Goal: Task Accomplishment & Management: Use online tool/utility

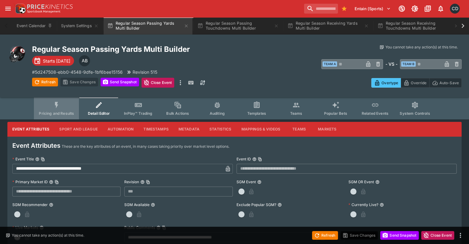
click at [58, 112] on span "Pricing and Results" at bounding box center [56, 113] width 35 height 5
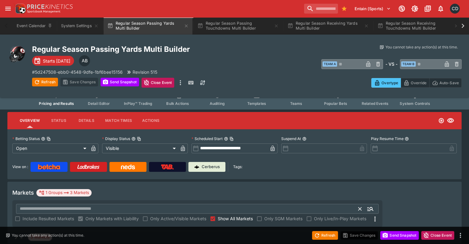
scroll to position [15, 0]
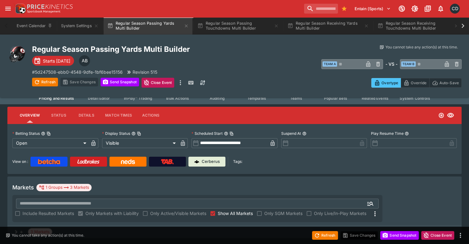
drag, startPoint x: 66, startPoint y: 221, endPoint x: 72, endPoint y: 188, distance: 33.0
click at [66, 226] on div "+ 3 Markets" at bounding box center [234, 232] width 454 height 12
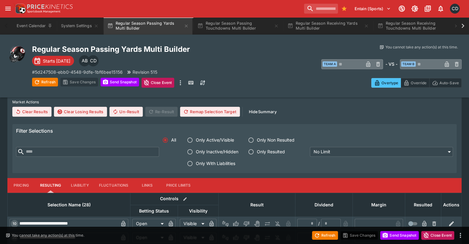
scroll to position [262, 0]
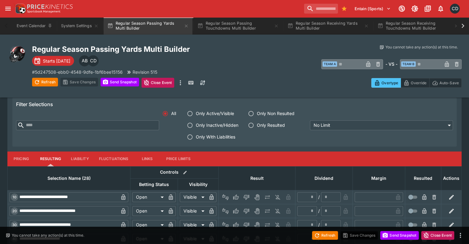
click at [33, 151] on button "Pricing" at bounding box center [21, 158] width 28 height 15
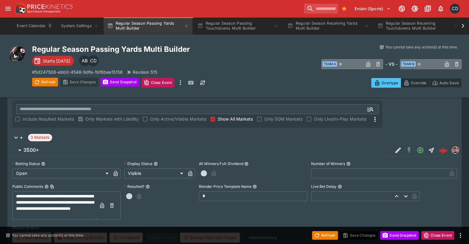
scroll to position [46, 0]
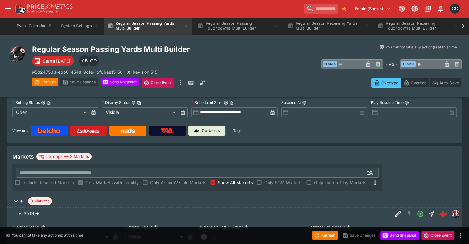
click at [52, 210] on span "3500+" at bounding box center [205, 213] width 364 height 6
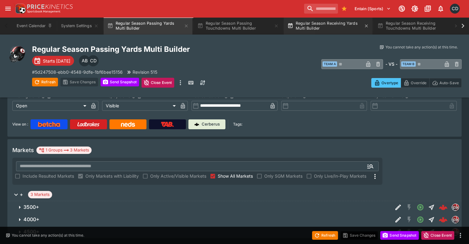
click at [331, 25] on button "Regular Season Receiving Yards Multi Builder" at bounding box center [328, 25] width 89 height 17
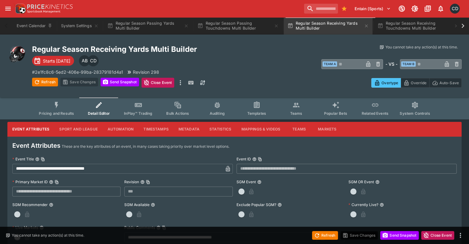
click at [56, 110] on button "Pricing and Results" at bounding box center [56, 108] width 45 height 22
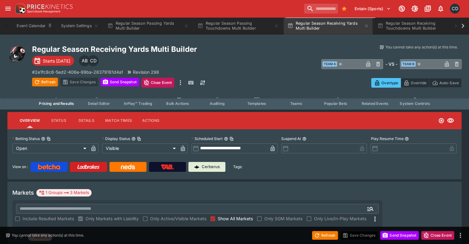
scroll to position [15, 0]
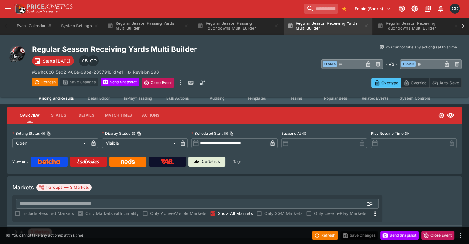
click at [87, 226] on div "+ 3 Markets" at bounding box center [234, 232] width 454 height 12
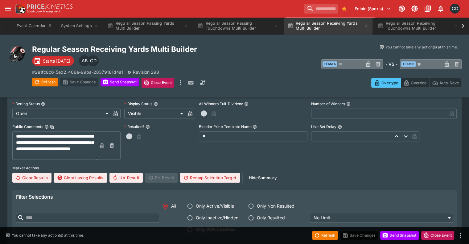
scroll to position [108, 0]
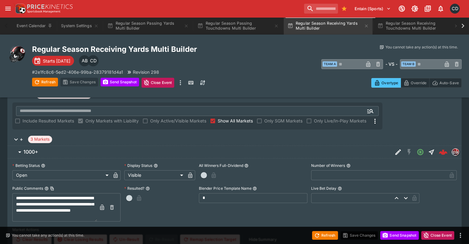
click at [69, 149] on span "1000+" at bounding box center [205, 152] width 364 height 6
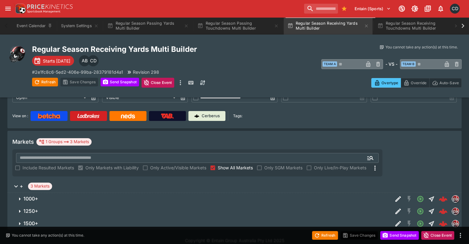
scroll to position [52, 0]
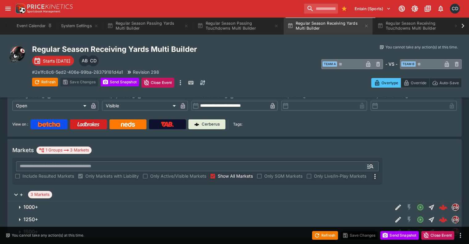
click at [72, 204] on span "1000+" at bounding box center [205, 207] width 364 height 6
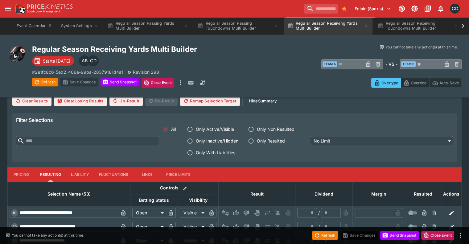
scroll to position [293, 0]
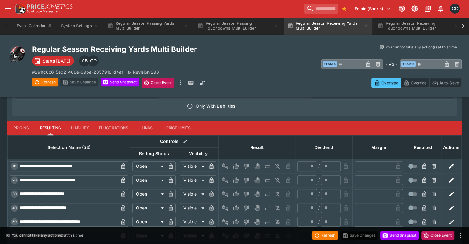
click at [27, 121] on button "Pricing" at bounding box center [21, 128] width 28 height 15
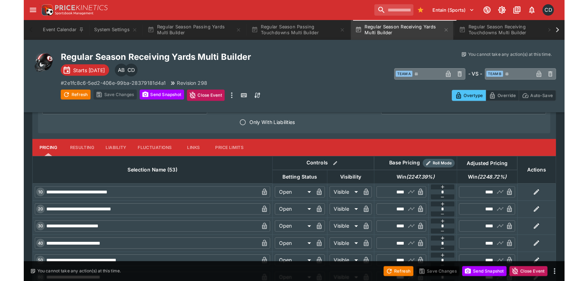
scroll to position [293, 0]
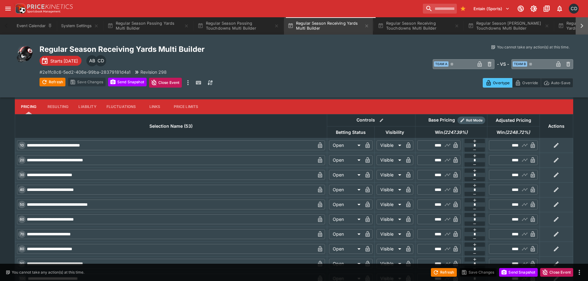
click at [473, 30] on icon at bounding box center [581, 26] width 9 height 9
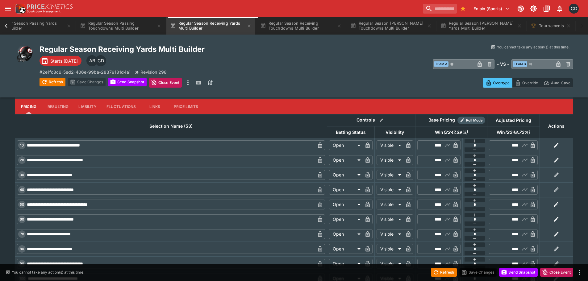
click at [6, 28] on icon at bounding box center [6, 26] width 9 height 9
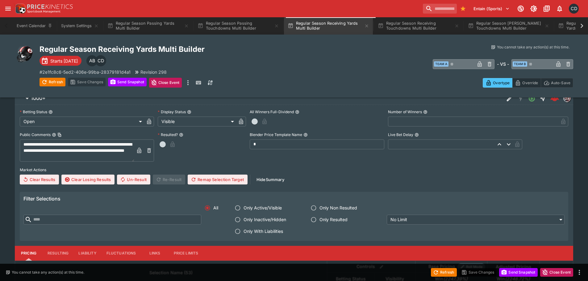
scroll to position [108, 0]
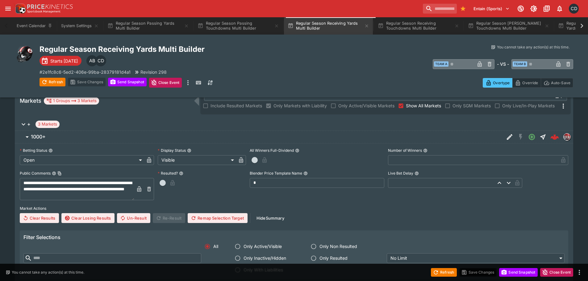
click at [47, 137] on span "1000+" at bounding box center [265, 137] width 468 height 6
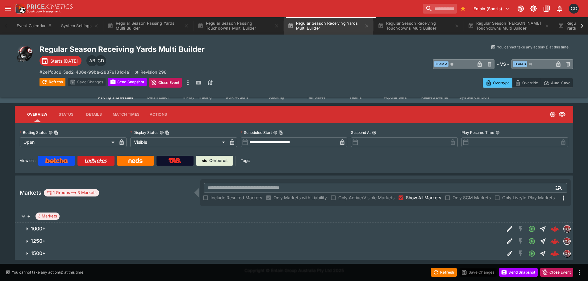
scroll to position [16, 0]
click at [473, 29] on button "Regular Season Rushing Touchdowns Multi Builder" at bounding box center [508, 25] width 89 height 17
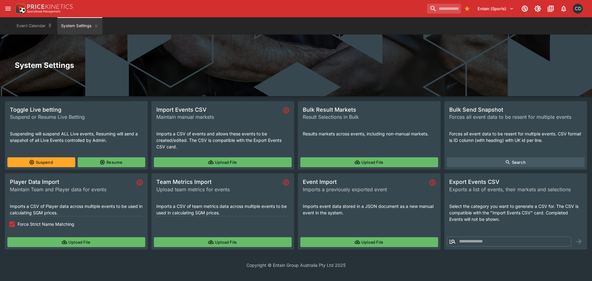
click at [576, 11] on div "CD" at bounding box center [578, 9] width 10 height 10
click at [572, 25] on li "Preferences" at bounding box center [570, 23] width 34 height 10
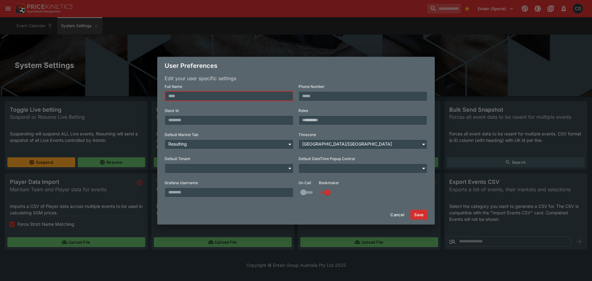
click at [340, 146] on body "Entain (Sports) 1 CD Event Calendar System Settings Welcome back, Cameron Duffy…" at bounding box center [296, 138] width 592 height 276
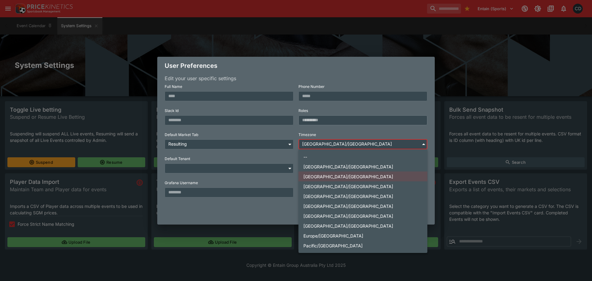
click at [336, 243] on li "Pacific/Auckland" at bounding box center [363, 246] width 129 height 10
type input "**********"
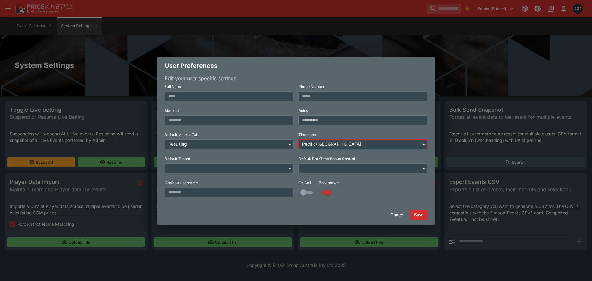
click at [423, 216] on button "Save" at bounding box center [419, 215] width 17 height 10
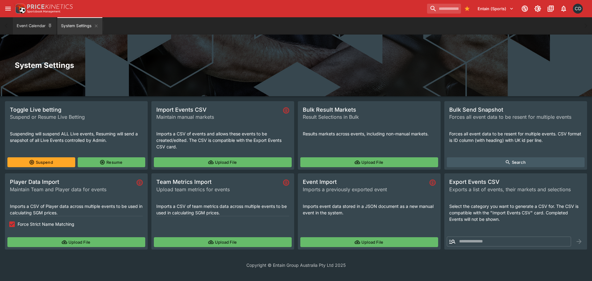
click at [37, 30] on button "Event Calendar" at bounding box center [34, 25] width 43 height 17
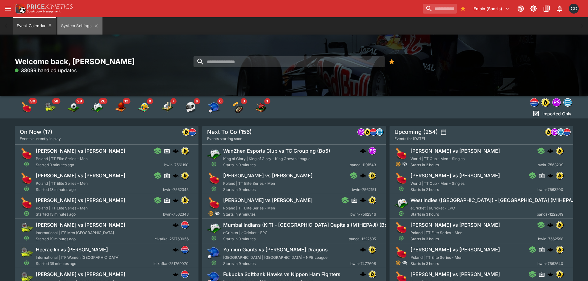
click at [71, 21] on button "System Settings" at bounding box center [79, 25] width 45 height 17
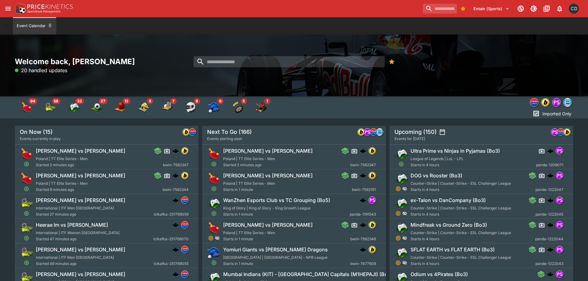
click at [420, 15] on div "Entain (Sports) 1 CD" at bounding box center [500, 9] width 160 height 14
click at [420, 14] on div "Entain (Sports) 1 CD" at bounding box center [500, 9] width 160 height 14
click at [418, 13] on input "search" at bounding box center [437, 9] width 39 height 10
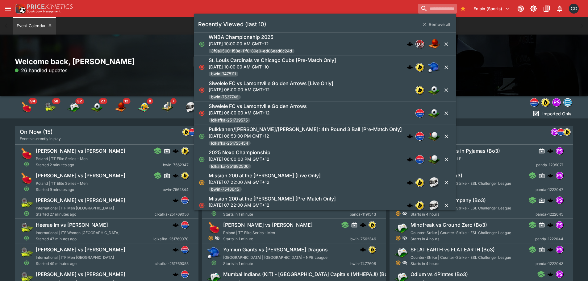
paste input "**********"
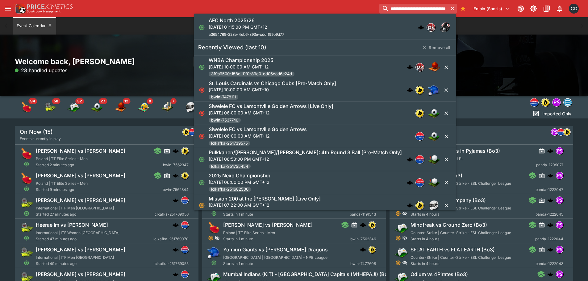
type input "**********"
click at [338, 31] on div "AFC North 2025/26 Fri, Sep 5, 2025, 01:15:00 PM GMT+12 a3654769-228e-4eb6-893e-…" at bounding box center [321, 27] width 226 height 20
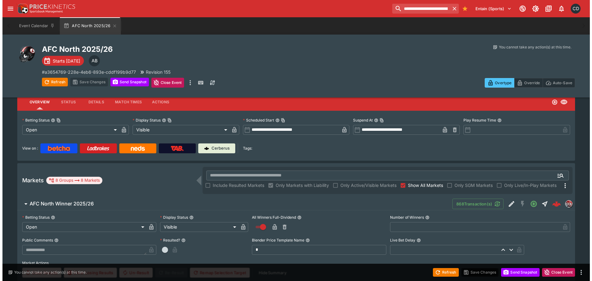
scroll to position [62, 0]
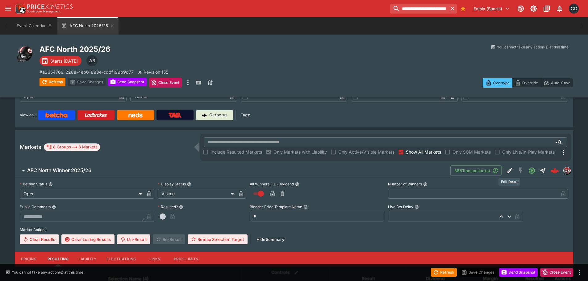
click at [508, 171] on icon "Edit Detail" at bounding box center [509, 171] width 6 height 6
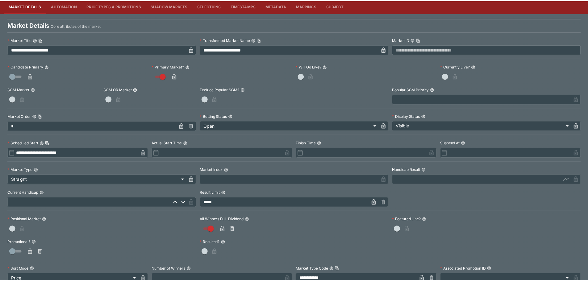
scroll to position [0, 0]
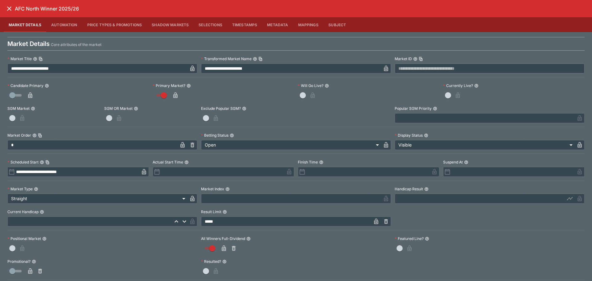
drag, startPoint x: 10, startPoint y: 8, endPoint x: 33, endPoint y: 56, distance: 52.4
click at [10, 8] on icon "close" at bounding box center [9, 8] width 4 height 4
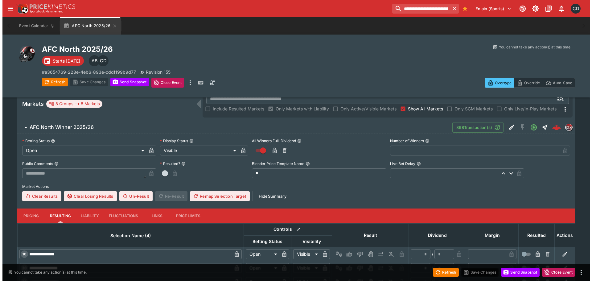
scroll to position [216, 0]
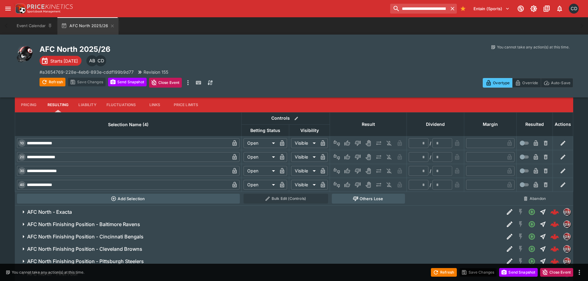
click at [508, 212] on icon "Edit Detail" at bounding box center [509, 212] width 6 height 6
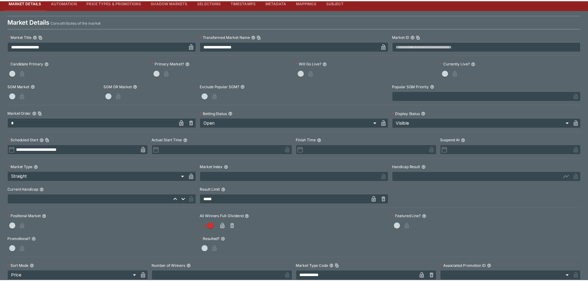
scroll to position [0, 0]
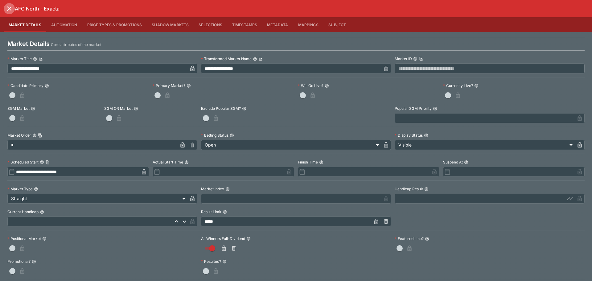
click at [9, 9] on icon "close" at bounding box center [9, 8] width 4 height 4
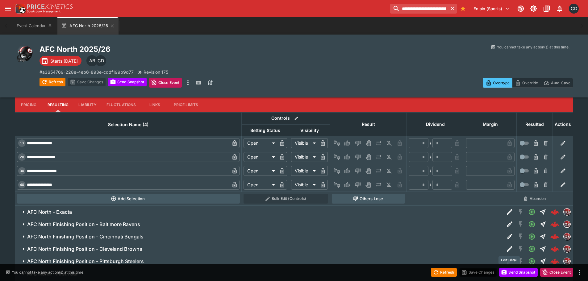
click at [511, 248] on icon "Edit Detail" at bounding box center [509, 248] width 7 height 7
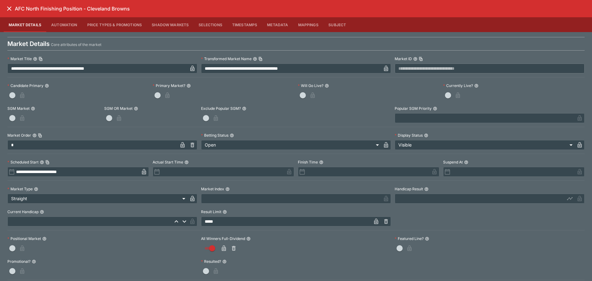
click at [10, 10] on icon "close" at bounding box center [9, 8] width 7 height 7
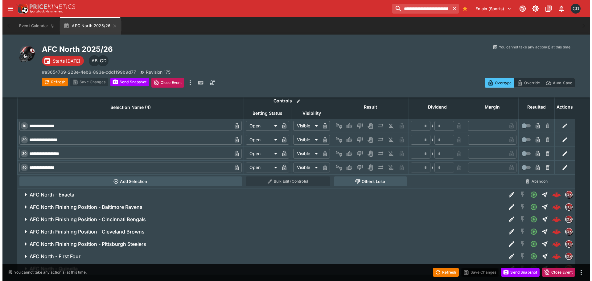
scroll to position [248, 0]
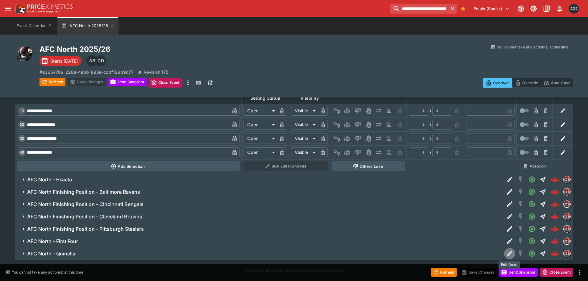
click at [508, 251] on icon "Edit Detail" at bounding box center [509, 253] width 7 height 7
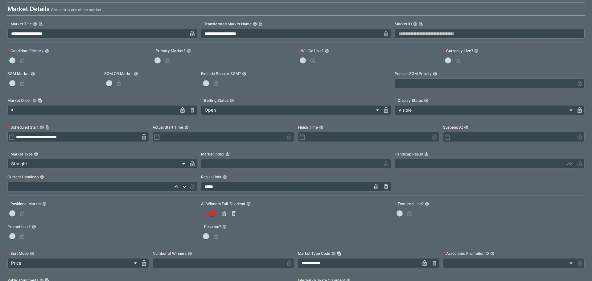
scroll to position [0, 0]
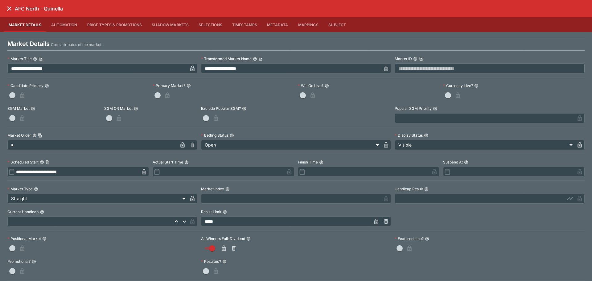
drag, startPoint x: 10, startPoint y: 10, endPoint x: 13, endPoint y: 14, distance: 5.2
click at [9, 10] on icon "close" at bounding box center [9, 8] width 7 height 7
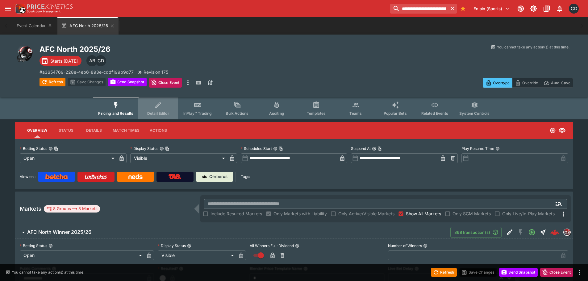
click at [162, 108] on icon "Event type filters" at bounding box center [158, 105] width 8 height 8
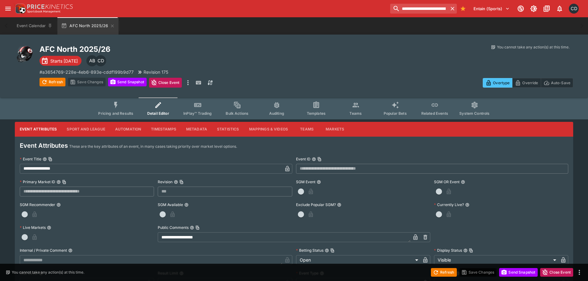
click at [323, 107] on button "Templates" at bounding box center [315, 108] width 39 height 22
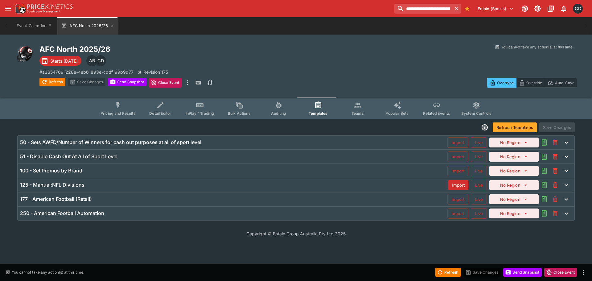
click at [70, 184] on h6 "125 - Manual:NFL Divisions" at bounding box center [52, 185] width 64 height 6
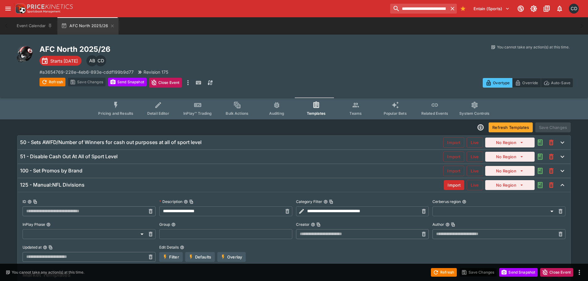
type input "**********"
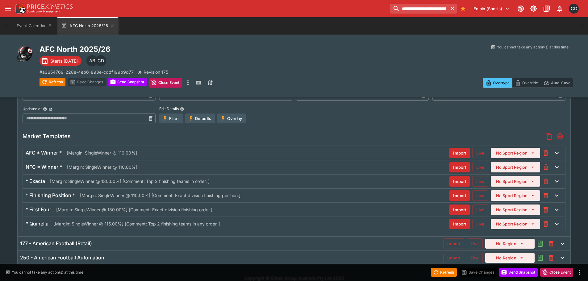
scroll to position [146, 0]
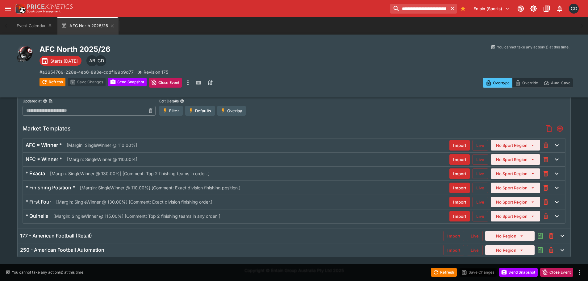
click at [250, 188] on div "* Finishing Position * [Margin: SingleWinner @ 110.00%] [Comment: Exact divisio…" at bounding box center [237, 187] width 423 height 6
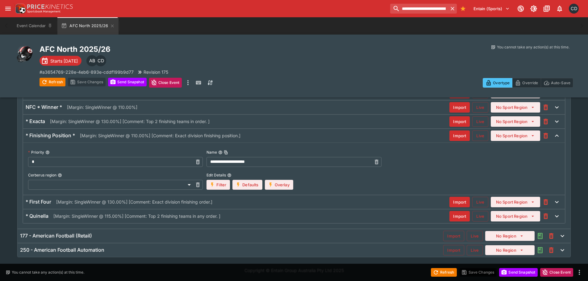
scroll to position [204, 0]
click at [262, 131] on div "* Finishing Position * [Margin: SingleWinner @ 110.00%] [Comment: Exact divisio…" at bounding box center [293, 136] width 541 height 14
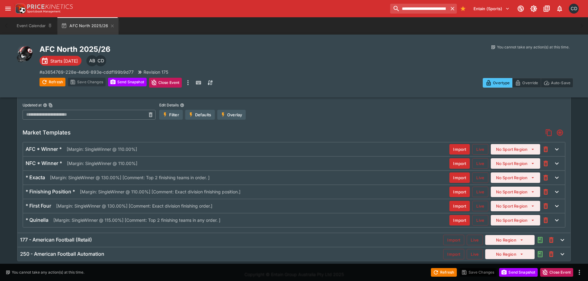
scroll to position [146, 0]
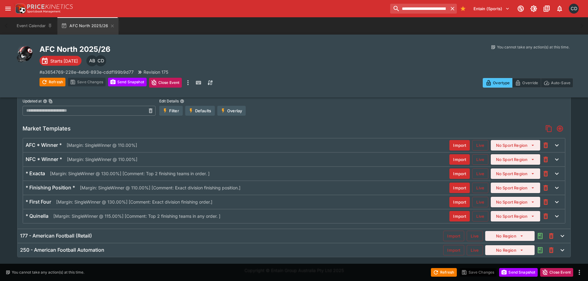
click at [153, 146] on div "AFC * Winner * [Margin: SingleWinner @ 110.00%]" at bounding box center [237, 145] width 423 height 6
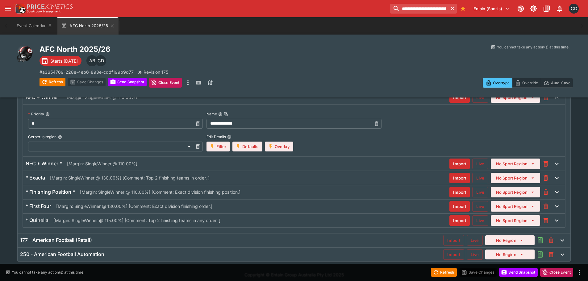
scroll to position [204, 0]
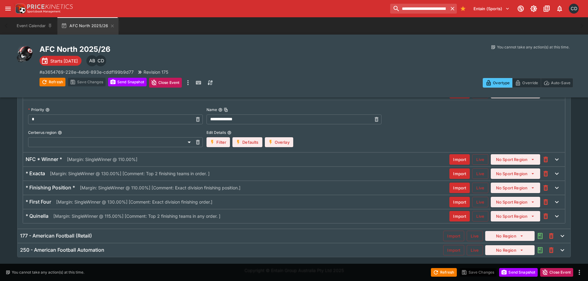
click at [160, 161] on div "NFC * Winner * [Margin: SingleWinner @ 110.00%]" at bounding box center [237, 159] width 423 height 6
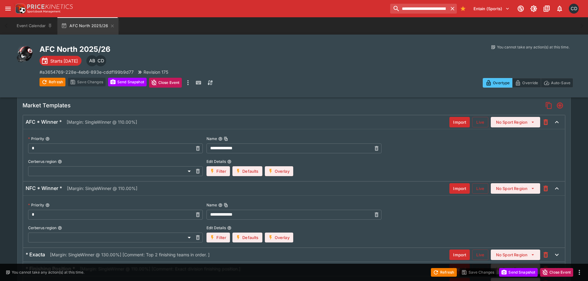
scroll to position [142, 0]
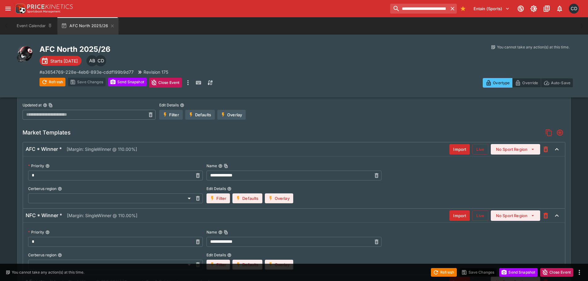
click at [159, 149] on div "AFC * Winner * [Margin: SingleWinner @ 110.00%]" at bounding box center [237, 149] width 423 height 6
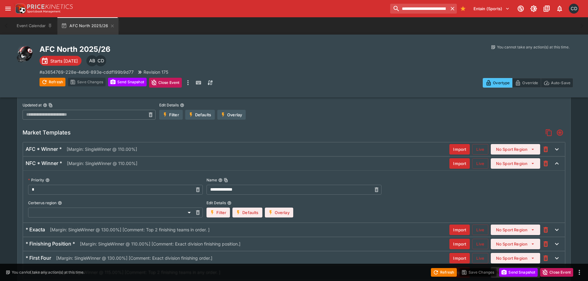
click at [156, 160] on div "NFC * Winner * [Margin: SingleWinner @ 110.00%] Import Live No Sport Region" at bounding box center [293, 164] width 541 height 14
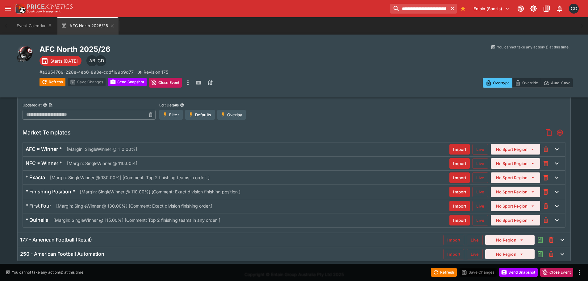
click at [156, 160] on div "NFC * Winner * [Margin: SingleWinner @ 110.00%] Import Live No Sport Region" at bounding box center [293, 164] width 541 height 14
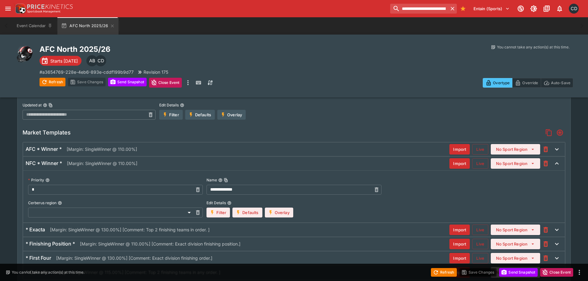
click at [156, 160] on div "NFC * Winner * [Margin: SingleWinner @ 110.00%] Import Live No Sport Region" at bounding box center [293, 164] width 541 height 14
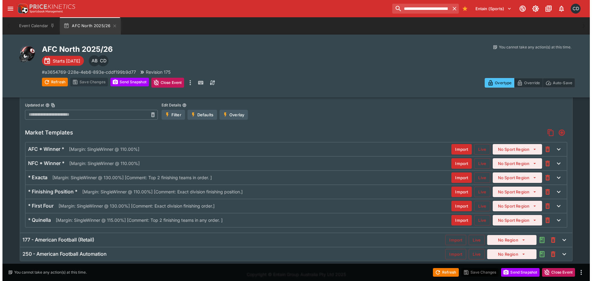
scroll to position [0, 0]
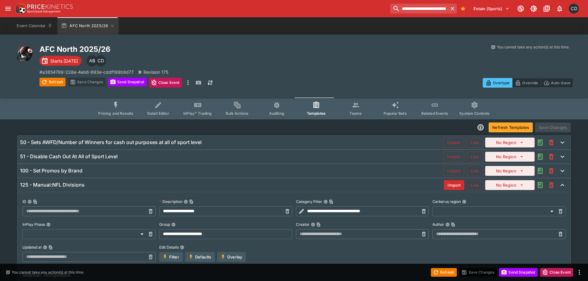
click at [123, 113] on span "Pricing and Results" at bounding box center [115, 113] width 35 height 5
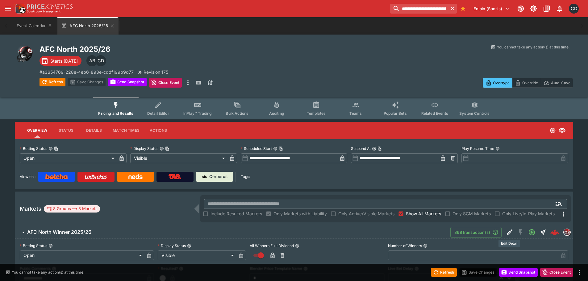
click at [507, 232] on icon "Edit Detail" at bounding box center [509, 232] width 7 height 7
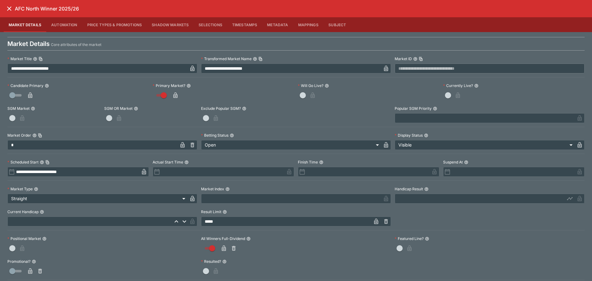
drag, startPoint x: 9, startPoint y: 9, endPoint x: 21, endPoint y: 19, distance: 16.4
click at [9, 9] on icon "close" at bounding box center [9, 8] width 7 height 7
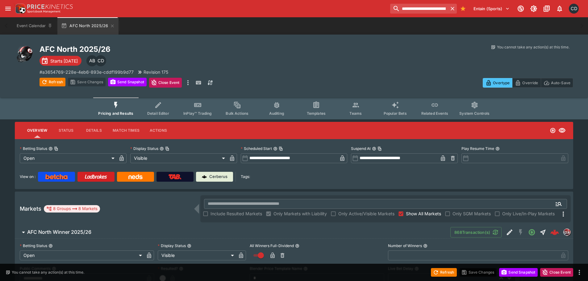
scroll to position [123, 0]
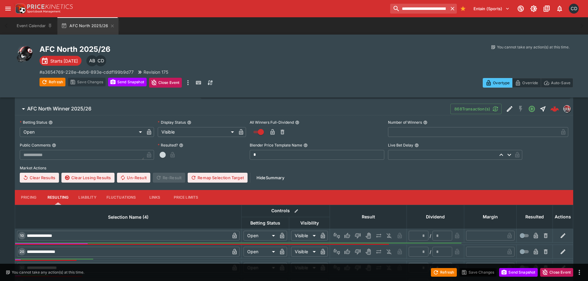
click at [106, 106] on span "AFC North Winner 2025/26" at bounding box center [236, 108] width 418 height 6
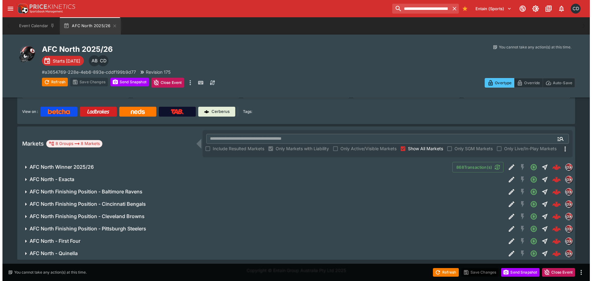
scroll to position [65, 0]
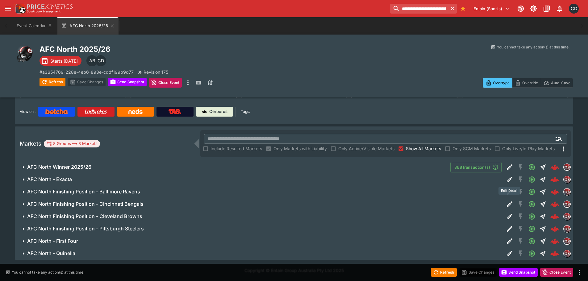
click at [508, 180] on icon "Edit Detail" at bounding box center [508, 180] width 3 height 3
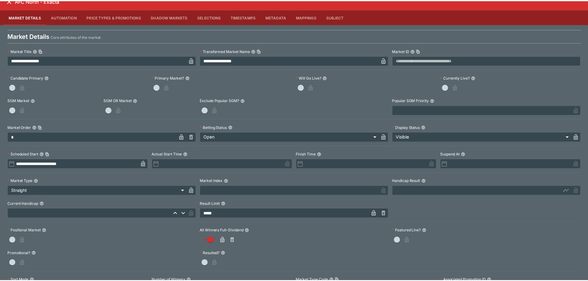
scroll to position [0, 0]
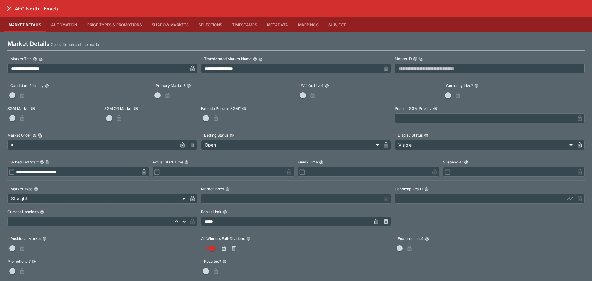
click at [12, 9] on icon "close" at bounding box center [9, 8] width 7 height 7
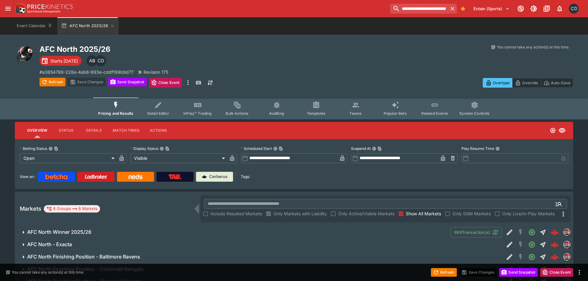
click at [313, 110] on button "Templates" at bounding box center [315, 108] width 39 height 22
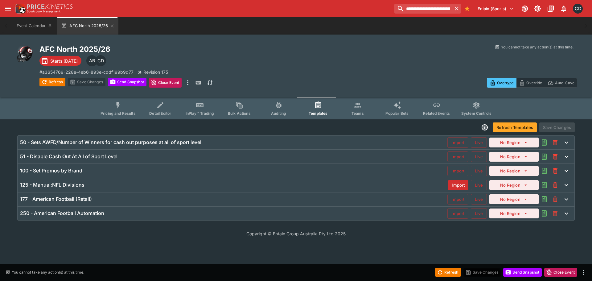
click at [72, 190] on div "125 - Manual:NFL Divisions Import Live No Region" at bounding box center [296, 185] width 557 height 14
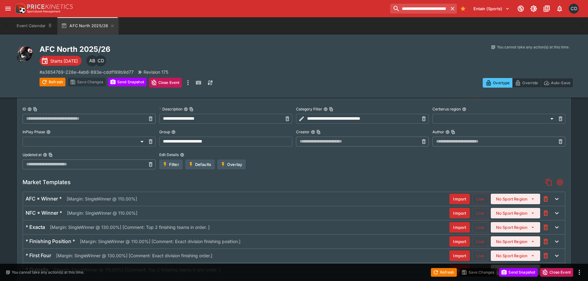
scroll to position [123, 0]
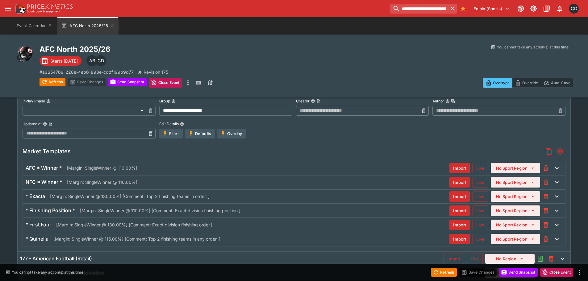
click at [195, 180] on div "NFC * Winner * [Margin: SingleWinner @ 110.00%]" at bounding box center [237, 182] width 423 height 6
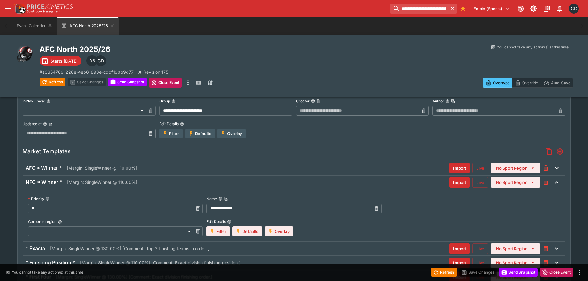
click at [165, 179] on div "NFC * Winner * [Margin: SingleWinner @ 110.00%]" at bounding box center [237, 182] width 423 height 6
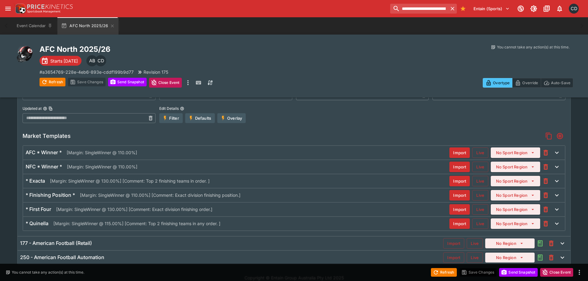
scroll to position [146, 0]
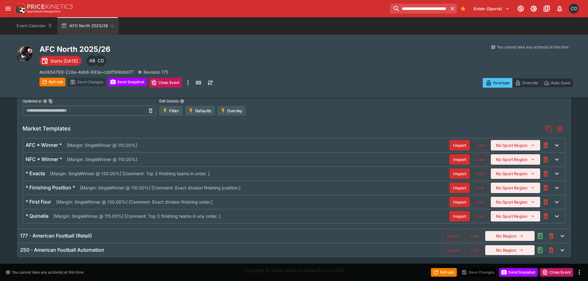
click at [237, 171] on div "* Exacta [Margin: SingleWinner @ 130.00%] [Comment: Top 2 finishing teams in or…" at bounding box center [237, 173] width 423 height 6
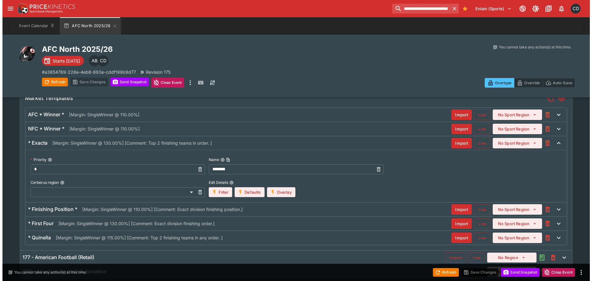
scroll to position [181, 0]
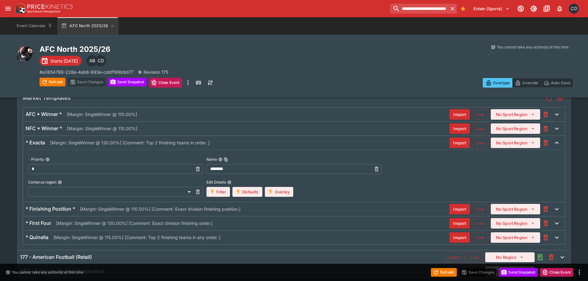
click at [277, 190] on button "Overlay" at bounding box center [279, 192] width 28 height 10
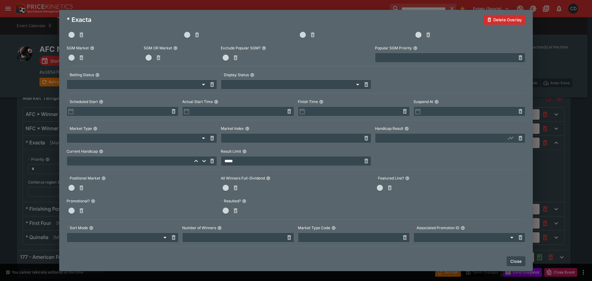
scroll to position [0, 0]
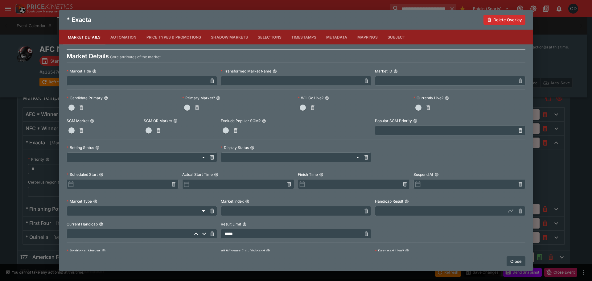
click at [14, 76] on div "**********" at bounding box center [296, 140] width 592 height 281
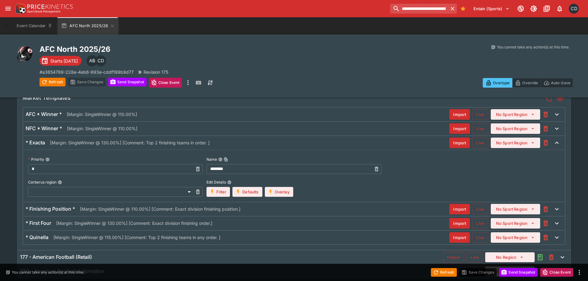
click at [225, 194] on button "Filter" at bounding box center [217, 192] width 23 height 10
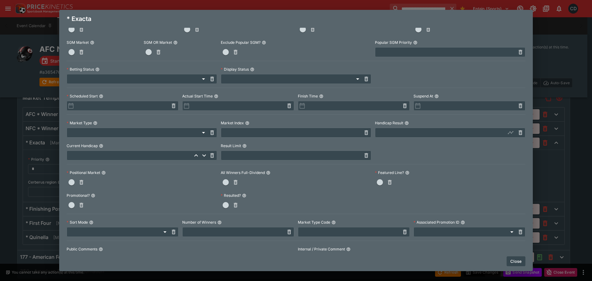
scroll to position [185, 0]
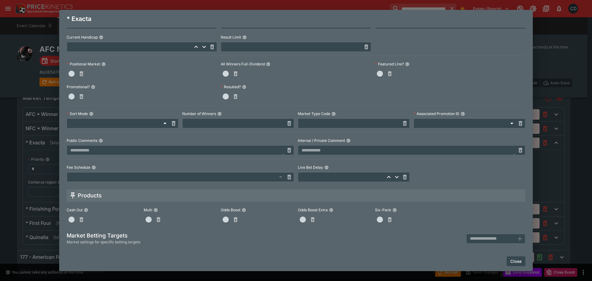
click at [44, 124] on div "* Exacta Market Details Automation Price Types & Promotions Shadow Markets Sele…" at bounding box center [296, 140] width 592 height 281
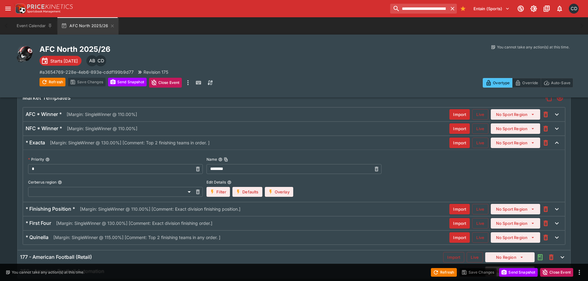
click at [244, 192] on button "Defaults" at bounding box center [247, 192] width 30 height 10
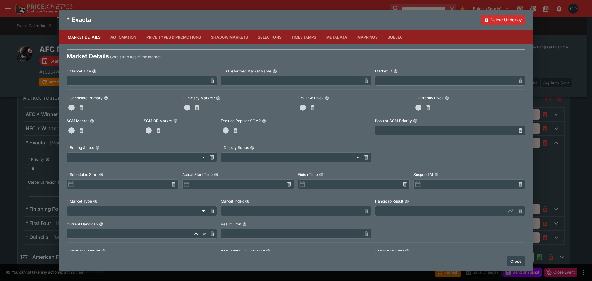
scroll to position [123, 0]
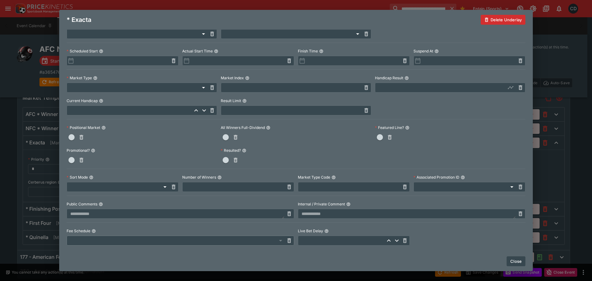
click at [25, 141] on div "* Exacta Delete Underlay Market Details Automation Price Types & Promotions Sha…" at bounding box center [296, 140] width 592 height 281
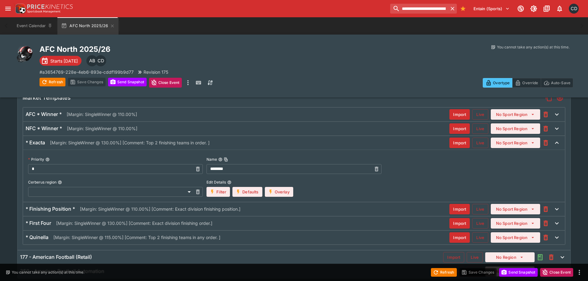
click at [284, 192] on button "Overlay" at bounding box center [279, 192] width 28 height 10
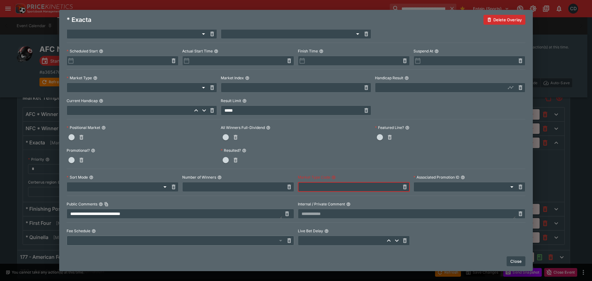
click at [308, 188] on input "text" at bounding box center [349, 187] width 102 height 10
type input "****"
click at [307, 156] on div at bounding box center [296, 160] width 151 height 10
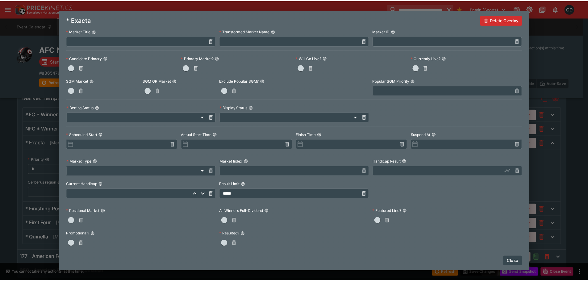
scroll to position [0, 0]
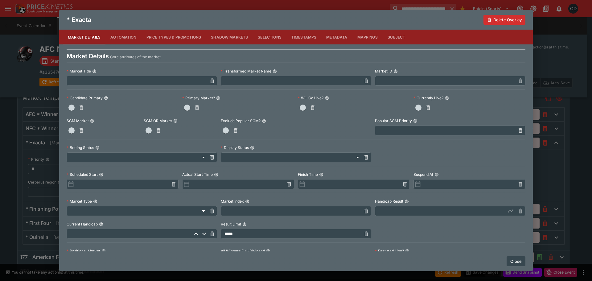
drag, startPoint x: 516, startPoint y: 259, endPoint x: 320, endPoint y: 225, distance: 198.1
click at [515, 258] on button "Close" at bounding box center [516, 261] width 19 height 10
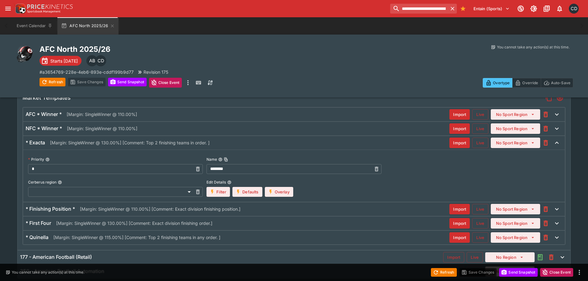
click at [240, 142] on div "* Exacta [Margin: SingleWinner @ 130.00%] [Comment: Top 2 finishing teams in or…" at bounding box center [237, 142] width 423 height 6
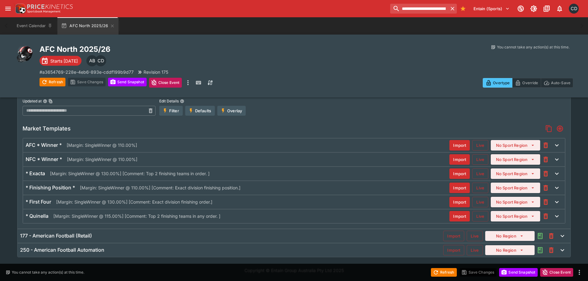
scroll to position [146, 0]
click at [255, 200] on div "* First Four [Margin: SingleWinner @ 130.00%] [Comment: Exact division finishin…" at bounding box center [237, 202] width 423 height 6
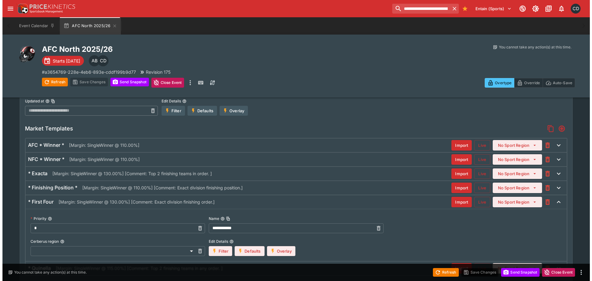
scroll to position [181, 0]
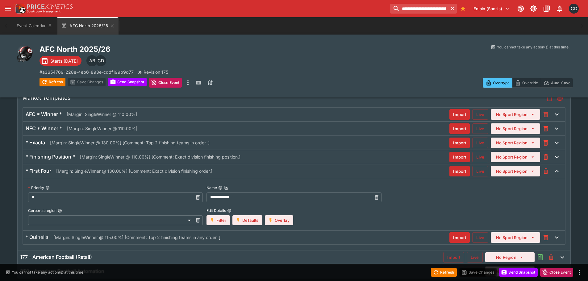
click at [281, 217] on button "Overlay" at bounding box center [279, 220] width 28 height 10
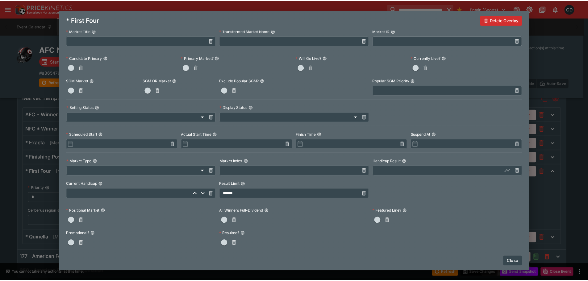
scroll to position [93, 0]
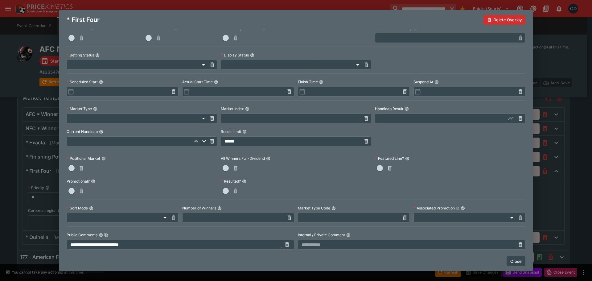
click at [317, 217] on input "text" at bounding box center [349, 218] width 102 height 10
type input "****"
click at [513, 261] on button "Close" at bounding box center [516, 261] width 19 height 10
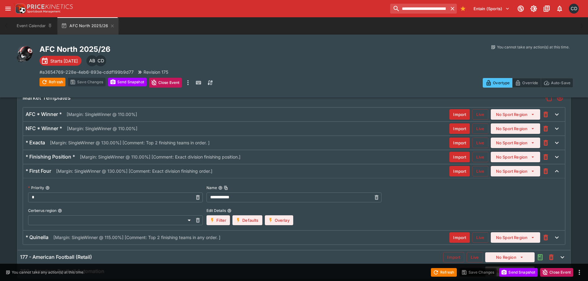
click at [320, 168] on div "* First Four [Margin: SingleWinner @ 130.00%] [Comment: Exact division finishin…" at bounding box center [237, 171] width 423 height 6
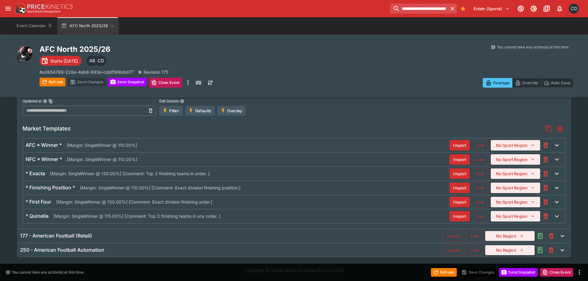
click at [237, 217] on div "* Quinella [Margin: SingleWinner @ 115.00%] [Comment: Top 2 finishing teams in …" at bounding box center [237, 216] width 423 height 6
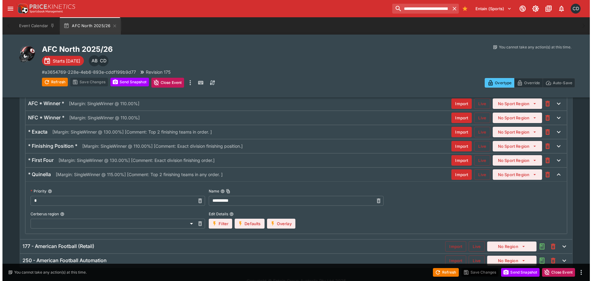
scroll to position [204, 0]
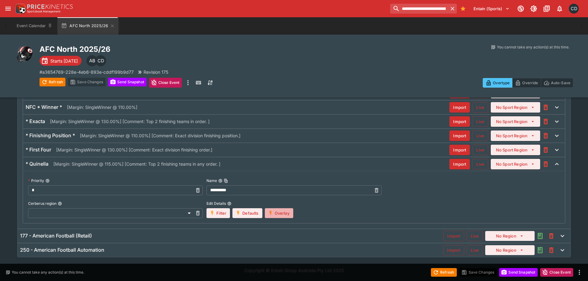
click at [289, 211] on button "Overlay" at bounding box center [279, 213] width 28 height 10
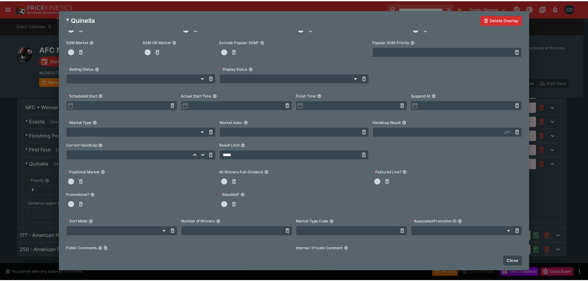
scroll to position [93, 0]
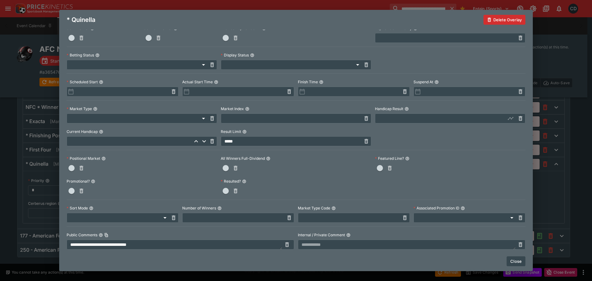
click at [308, 217] on input "text" at bounding box center [349, 218] width 102 height 10
type input "****"
click at [519, 262] on button "Close" at bounding box center [516, 261] width 19 height 10
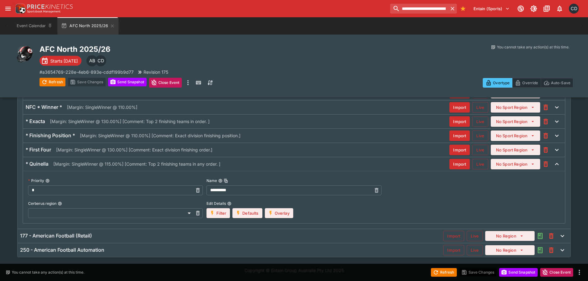
click at [237, 167] on div "* Quinella [Margin: SingleWinner @ 115.00%] [Comment: Top 2 finishing teams in …" at bounding box center [293, 164] width 541 height 14
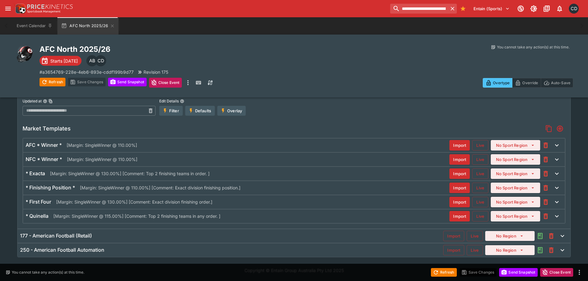
click at [265, 188] on div "* Finishing Position * [Margin: SingleWinner @ 110.00%] [Comment: Exact divisio…" at bounding box center [237, 187] width 423 height 6
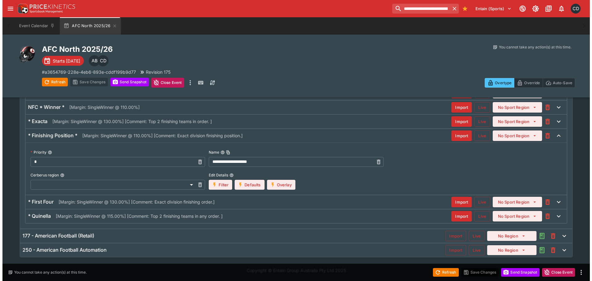
scroll to position [204, 0]
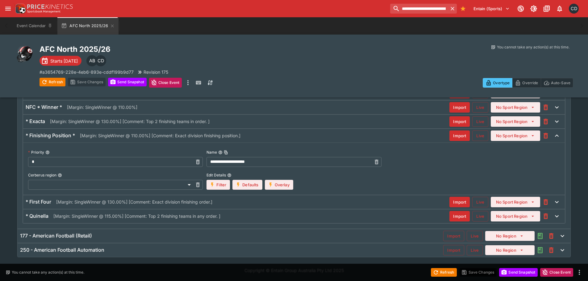
click at [279, 185] on button "Overlay" at bounding box center [279, 185] width 28 height 10
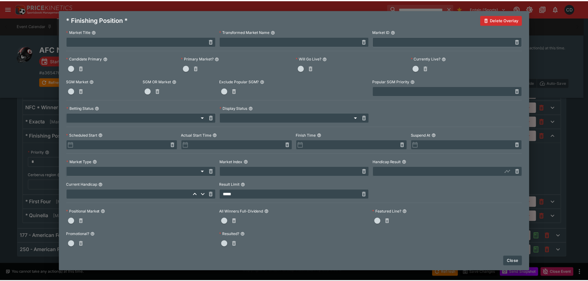
scroll to position [123, 0]
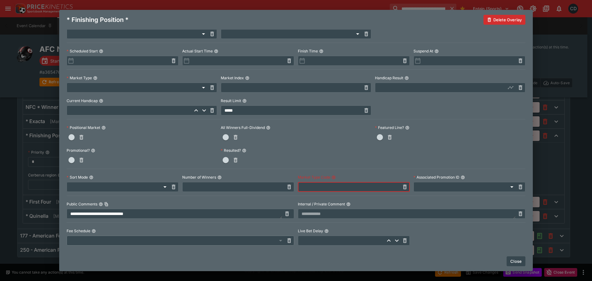
click at [304, 188] on input "text" at bounding box center [349, 187] width 102 height 10
type input "**********"
click at [515, 261] on button "Close" at bounding box center [516, 261] width 19 height 10
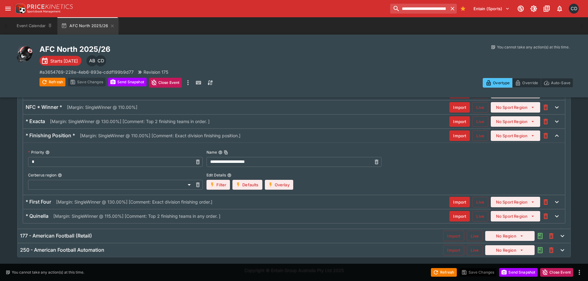
click at [385, 146] on div "**********" at bounding box center [293, 168] width 541 height 52
click at [362, 137] on div "* Finishing Position * [Margin: SingleWinner @ 110.00%] [Comment: Exact divisio…" at bounding box center [237, 135] width 423 height 6
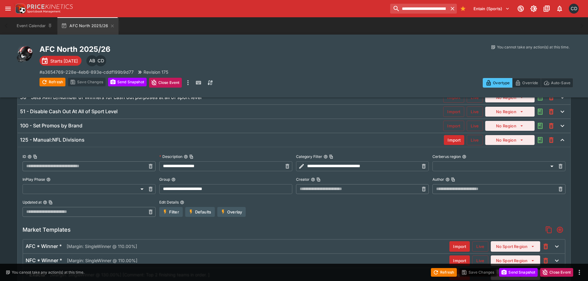
scroll to position [0, 0]
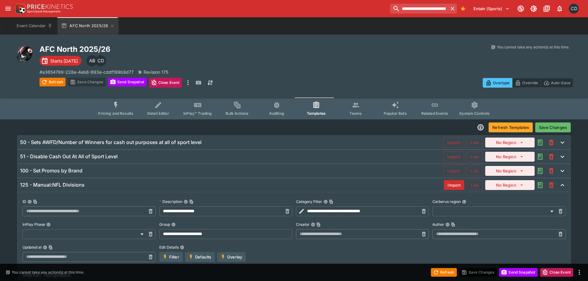
click at [553, 126] on button "Save Changes" at bounding box center [552, 127] width 35 height 10
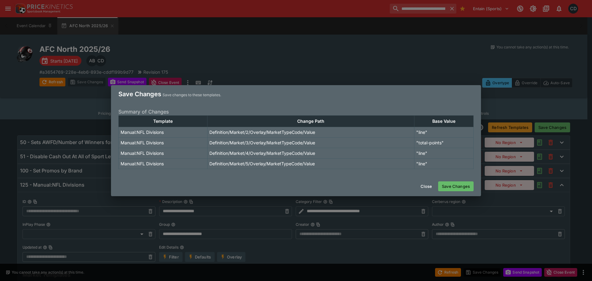
click at [450, 186] on button "Save Changes" at bounding box center [455, 186] width 35 height 10
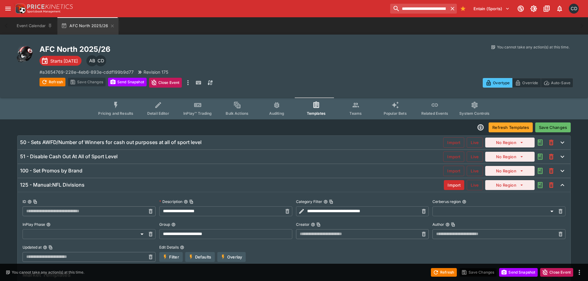
type input "**********"
click at [130, 85] on button "Send Snapshot" at bounding box center [127, 82] width 39 height 9
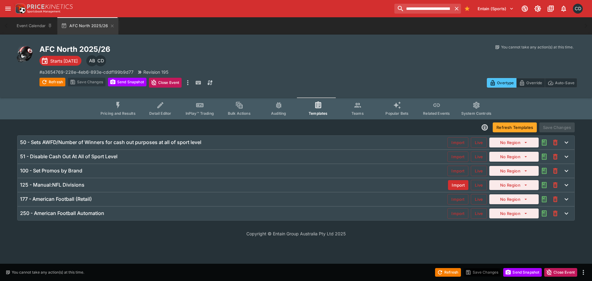
click at [122, 104] on icon "Event type filters" at bounding box center [118, 105] width 8 height 8
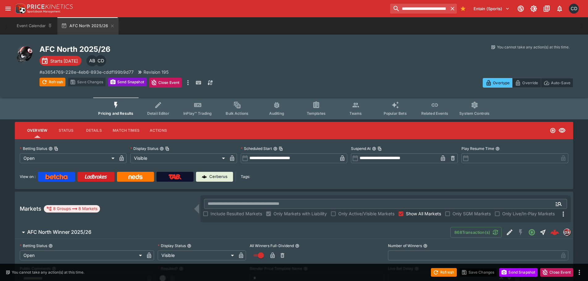
click at [126, 84] on button "Send Snapshot" at bounding box center [127, 82] width 39 height 9
click at [55, 84] on button "Refresh" at bounding box center [52, 82] width 26 height 9
click at [316, 109] on button "Templates" at bounding box center [315, 108] width 39 height 22
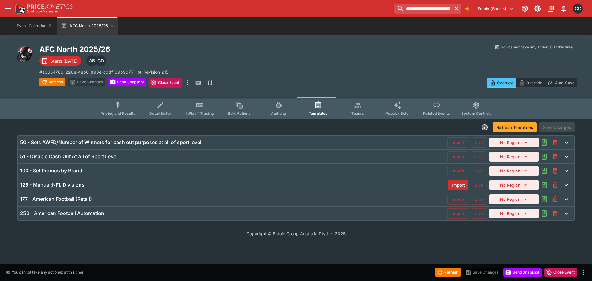
click at [106, 185] on div "125 - Manual:NFL Divisions" at bounding box center [234, 185] width 428 height 6
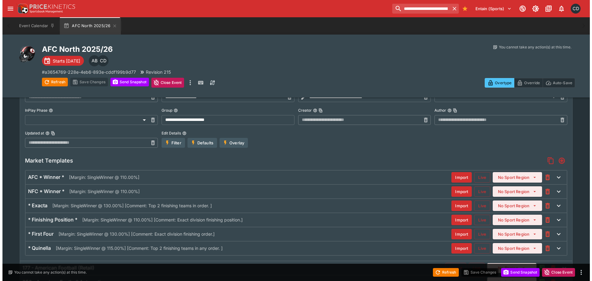
scroll to position [123, 0]
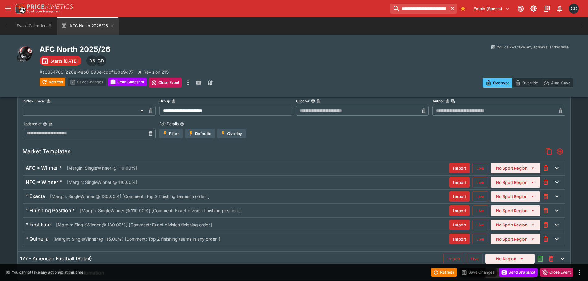
click at [7, 9] on icon "open drawer" at bounding box center [7, 8] width 7 height 7
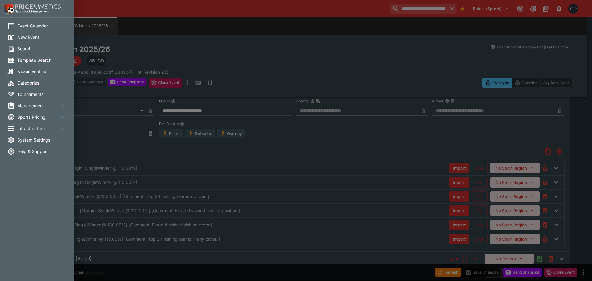
click at [27, 94] on span "Tournaments" at bounding box center [41, 94] width 49 height 6
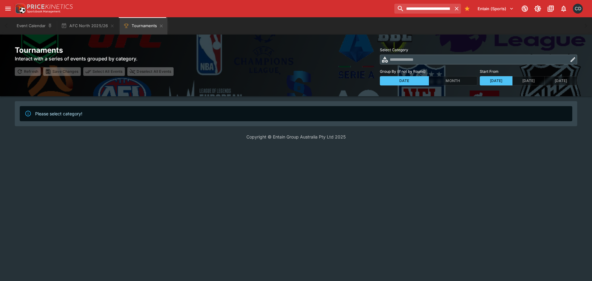
click at [576, 60] on icon "button" at bounding box center [573, 59] width 6 height 6
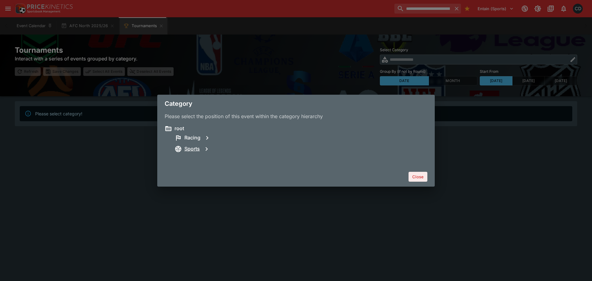
click at [193, 152] on h6 "Sports" at bounding box center [191, 149] width 15 height 6
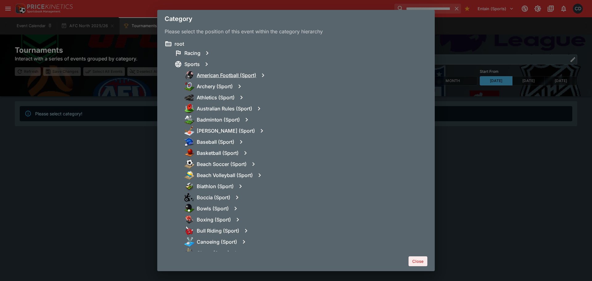
click at [224, 76] on h6 "American Football (Sport)" at bounding box center [227, 75] width 60 height 6
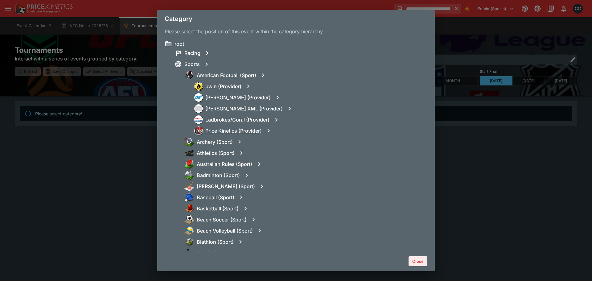
click at [231, 130] on h6 "Price Kinetics (Provider)" at bounding box center [233, 131] width 56 height 6
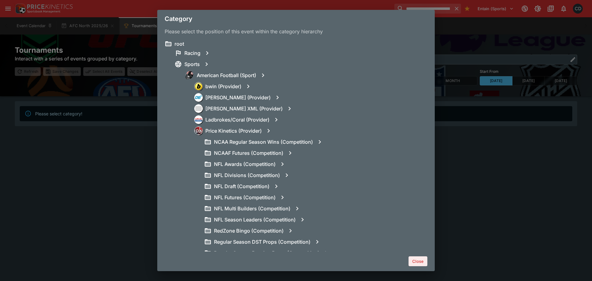
click at [287, 175] on icon "button" at bounding box center [287, 175] width 2 height 4
type input "**********"
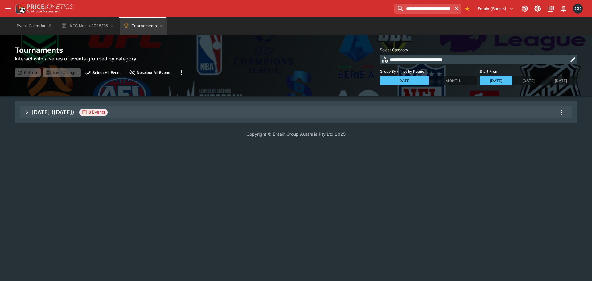
click at [562, 111] on icon "more" at bounding box center [561, 112] width 7 height 7
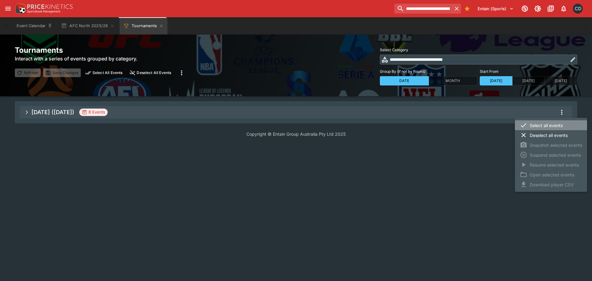
click at [555, 126] on li "Select all events" at bounding box center [551, 125] width 72 height 10
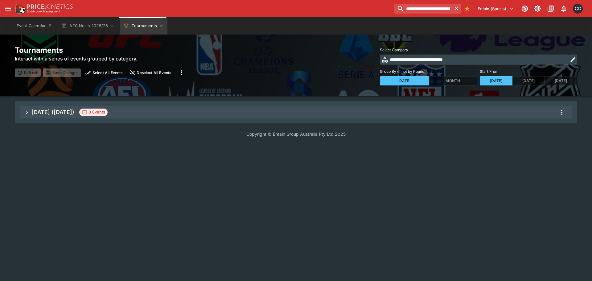
click at [563, 112] on icon "more" at bounding box center [561, 112] width 7 height 7
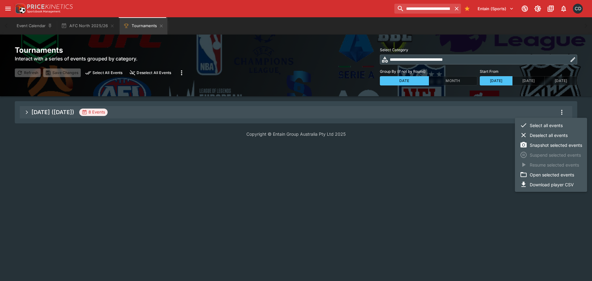
click at [547, 146] on li "Snapshot selected events" at bounding box center [551, 145] width 72 height 10
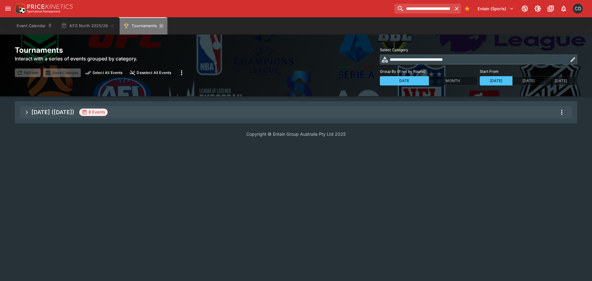
click at [160, 26] on icon "Tournaments" at bounding box center [161, 25] width 3 height 3
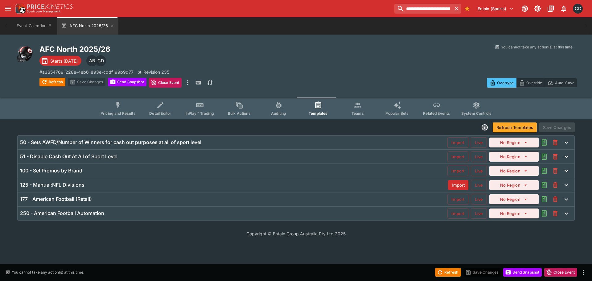
click at [103, 186] on div "125 - Manual:NFL Divisions" at bounding box center [234, 185] width 428 height 6
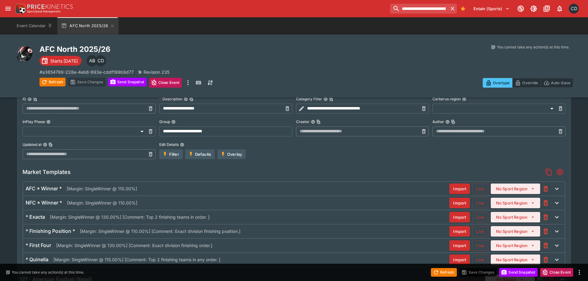
scroll to position [123, 0]
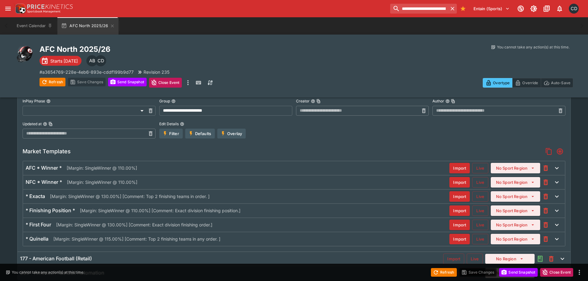
click at [155, 211] on p "[Margin: SingleWinner @ 110.00%] [Comment: Exact division finishing position.]" at bounding box center [160, 210] width 160 height 6
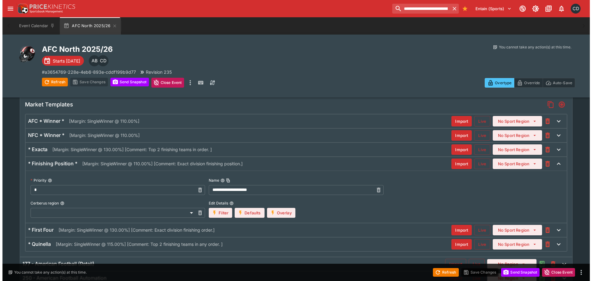
scroll to position [191, 0]
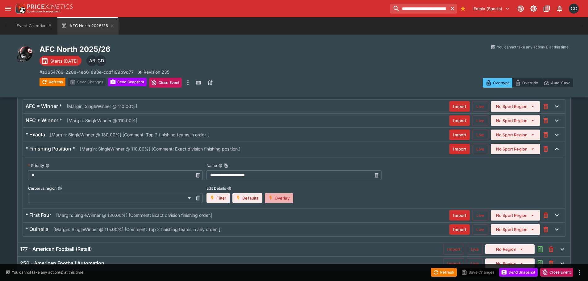
click at [275, 198] on button "Overlay" at bounding box center [279, 198] width 28 height 10
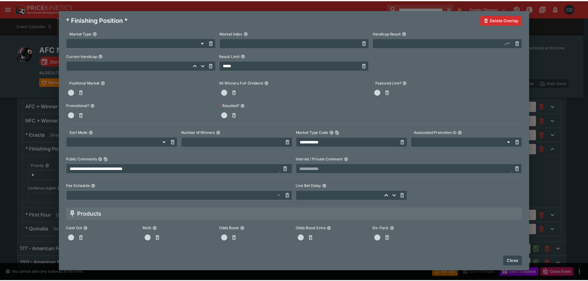
scroll to position [154, 0]
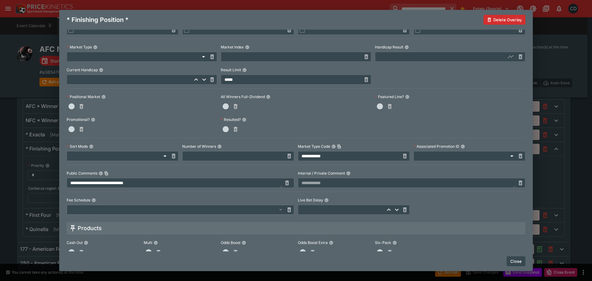
click at [118, 158] on body "**********" at bounding box center [296, 51] width 592 height 485
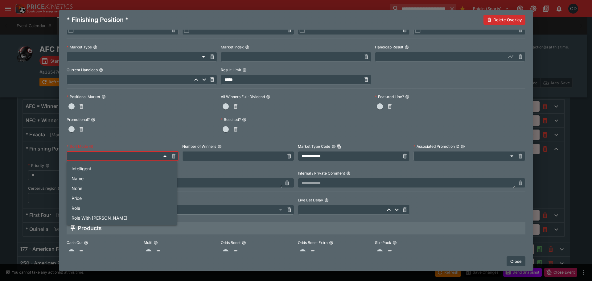
click at [129, 128] on div at bounding box center [296, 140] width 592 height 281
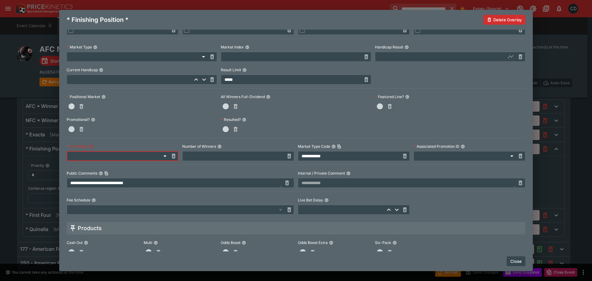
click at [515, 263] on button "Close" at bounding box center [516, 261] width 19 height 10
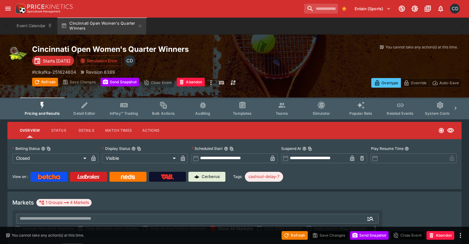
click at [52, 159] on body "**********" at bounding box center [234, 137] width 469 height 275
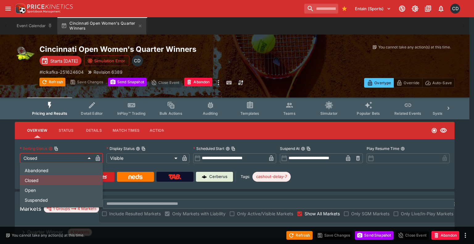
click at [49, 188] on li "Open" at bounding box center [61, 190] width 83 height 10
type input "**********"
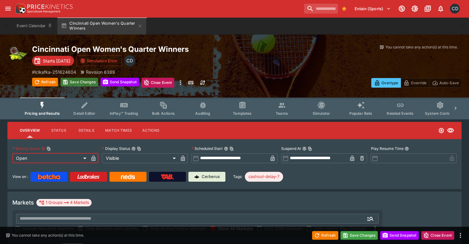
click at [78, 85] on button "Save Changes" at bounding box center [79, 82] width 38 height 9
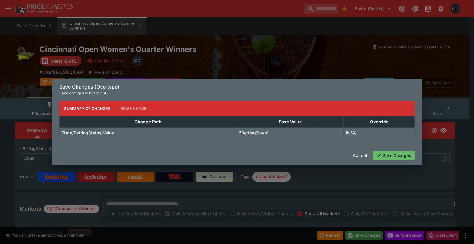
click at [389, 160] on button "Save Changes" at bounding box center [394, 156] width 42 height 10
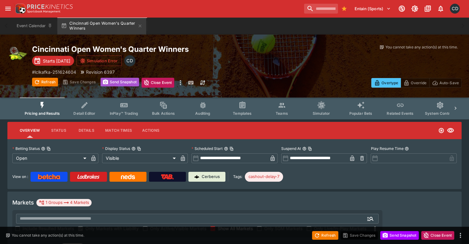
click at [126, 81] on button "Send Snapshot" at bounding box center [120, 82] width 39 height 9
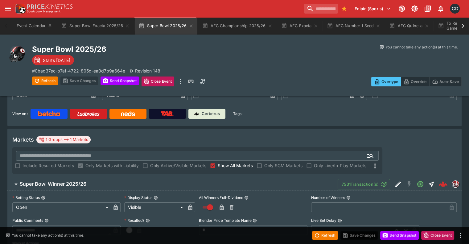
click at [86, 181] on h6 "Super Bowl Winner 2025/26" at bounding box center [53, 184] width 67 height 6
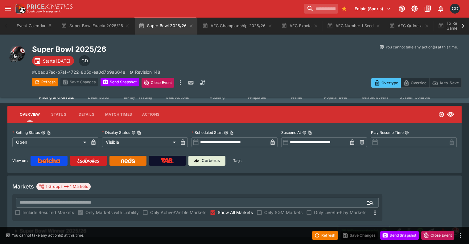
scroll to position [15, 0]
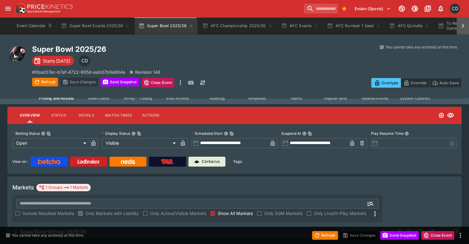
click at [463, 27] on icon at bounding box center [463, 26] width 9 height 9
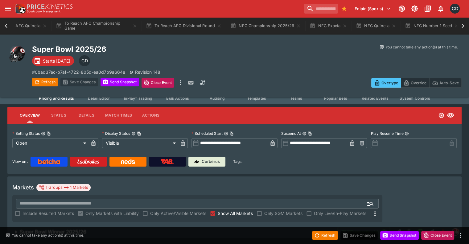
scroll to position [0, 410]
click at [465, 29] on icon at bounding box center [463, 26] width 9 height 9
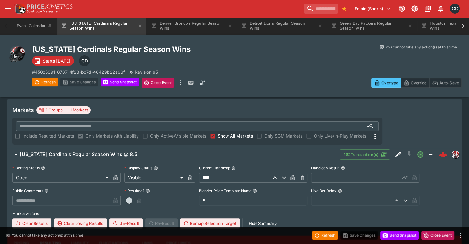
click at [84, 151] on h6 "Arizona Cardinals Regular Season Wins @ 8.5" at bounding box center [79, 154] width 118 height 6
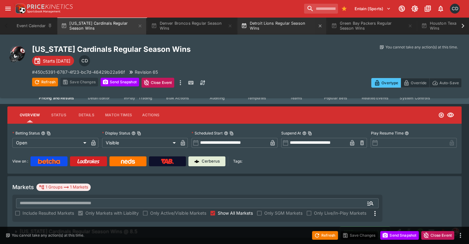
scroll to position [15, 0]
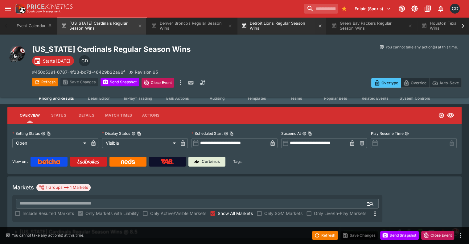
click at [274, 27] on button "Detroit Lions Regular Season Wins" at bounding box center [281, 25] width 89 height 17
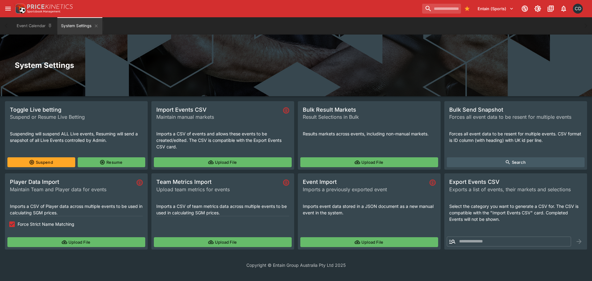
click at [428, 10] on input "search" at bounding box center [441, 9] width 39 height 10
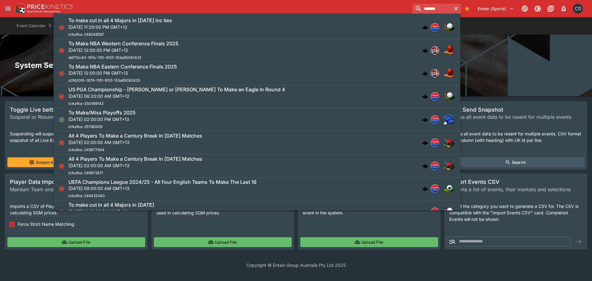
type input "*******"
click at [84, 4] on div "******* Entain (Sports) 1 CD" at bounding box center [299, 9] width 571 height 14
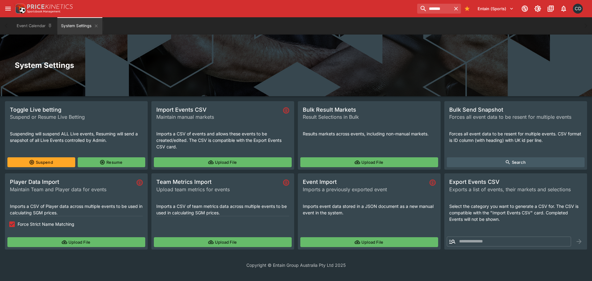
click at [233, 162] on button "Upload File" at bounding box center [223, 162] width 138 height 10
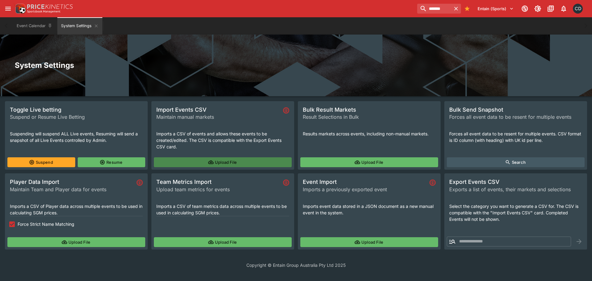
click at [237, 159] on button "Upload File" at bounding box center [223, 162] width 138 height 10
